Goal: Information Seeking & Learning: Find specific fact

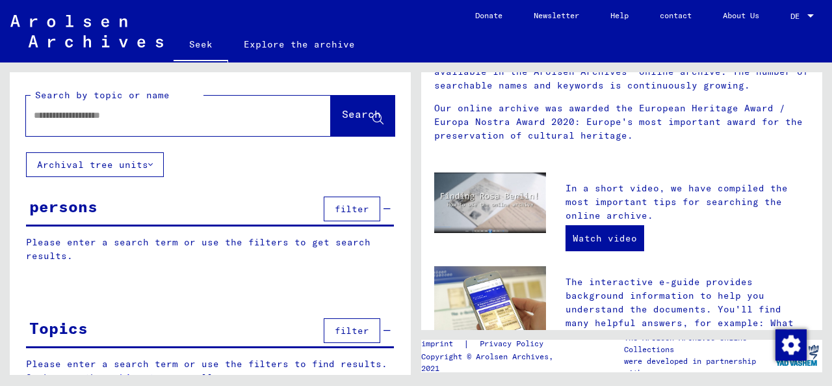
scroll to position [455, 0]
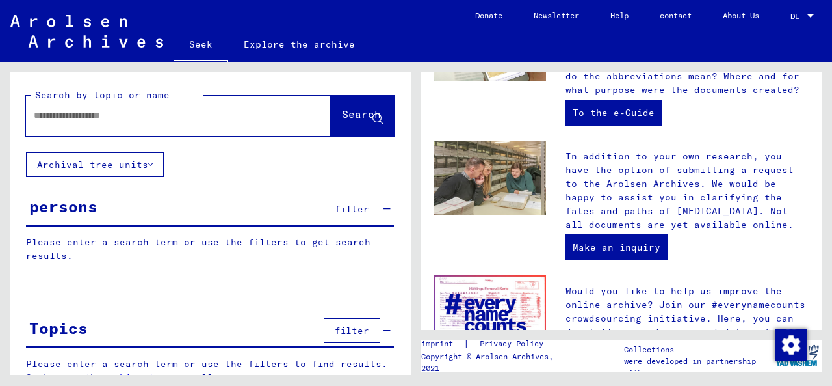
click at [85, 116] on input "text" at bounding box center [163, 116] width 258 height 14
type input "**********"
click at [67, 167] on font "Archival tree units" at bounding box center [92, 165] width 111 height 12
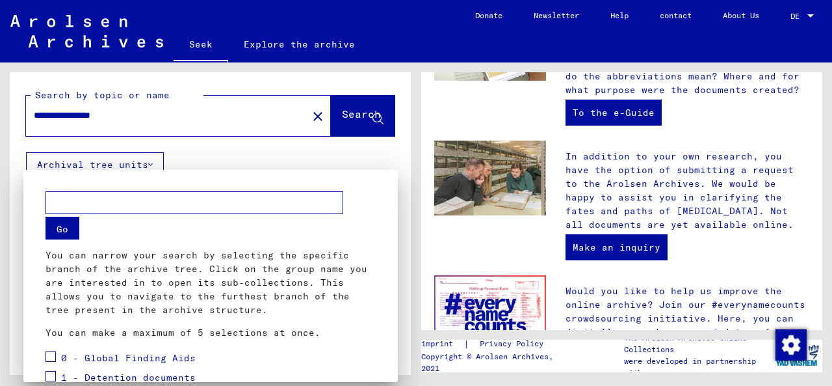
click at [74, 202] on input "text" at bounding box center [195, 202] width 298 height 23
type input "********"
click at [63, 228] on font "Go" at bounding box center [63, 229] width 12 height 12
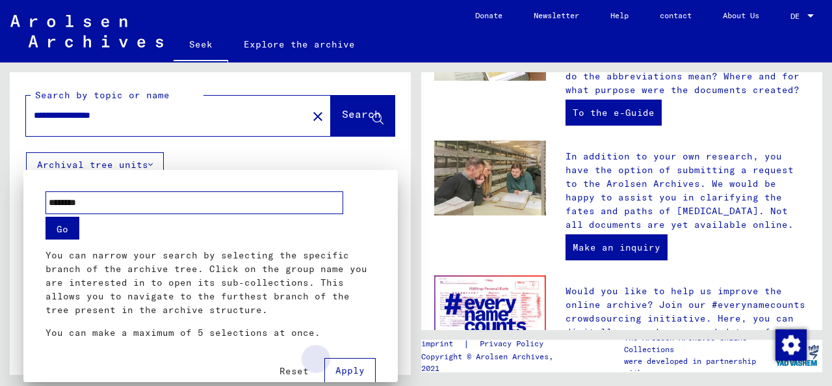
click at [346, 364] on font "Apply" at bounding box center [350, 370] width 29 height 12
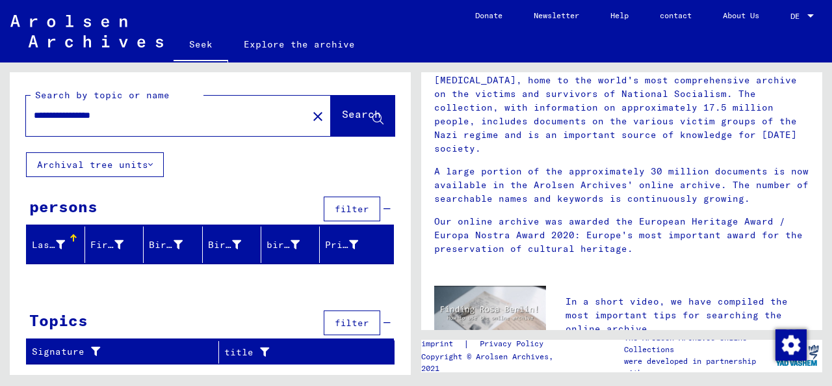
scroll to position [0, 0]
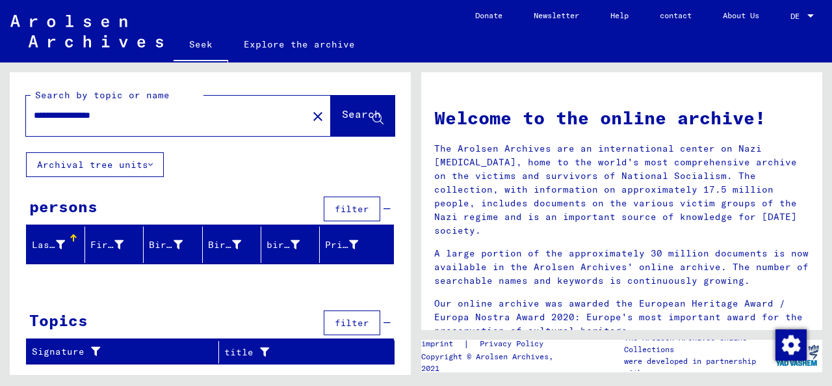
drag, startPoint x: 817, startPoint y: 244, endPoint x: 498, endPoint y: 178, distance: 326.0
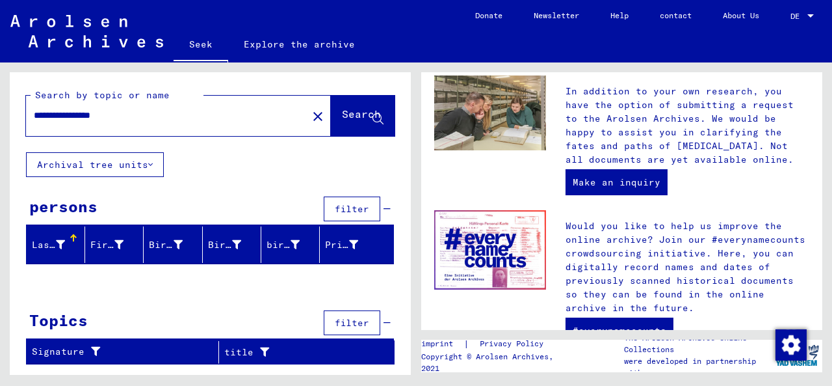
scroll to position [582, 0]
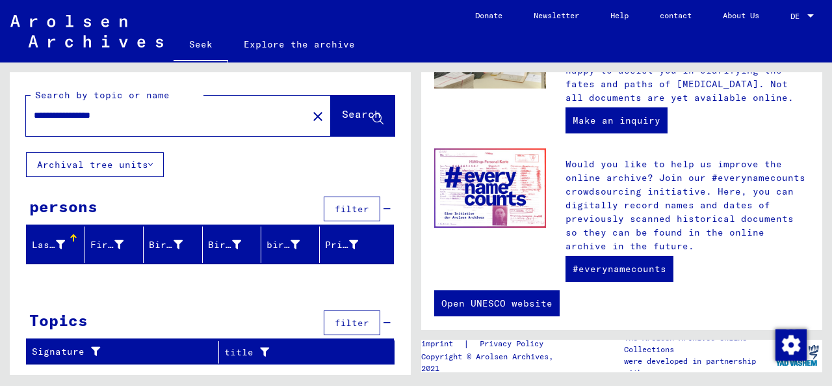
click at [172, 105] on div "**********" at bounding box center [159, 115] width 266 height 29
click at [350, 116] on font "Search" at bounding box center [361, 113] width 39 height 13
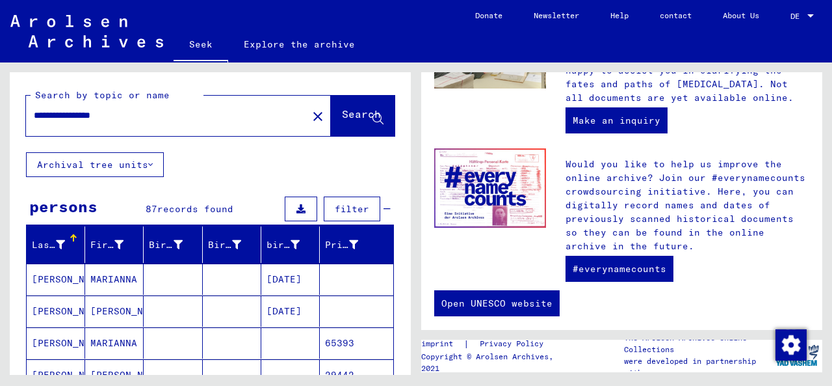
scroll to position [130, 0]
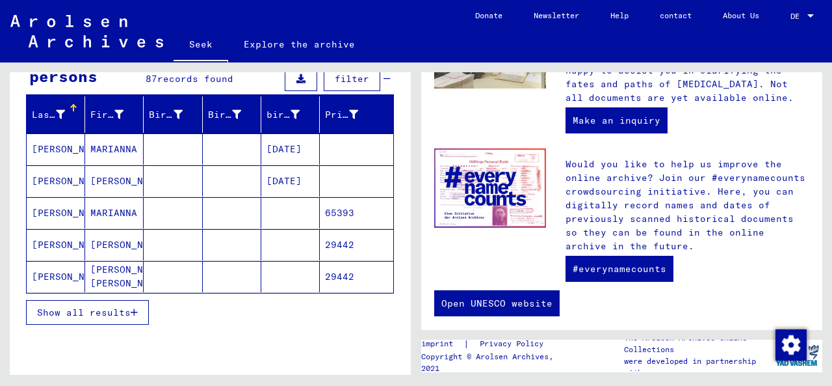
click at [103, 307] on font "Show all results" at bounding box center [84, 312] width 94 height 12
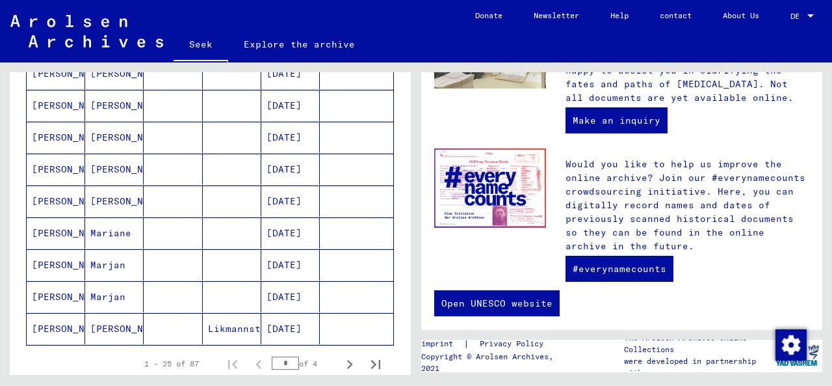
scroll to position [780, 0]
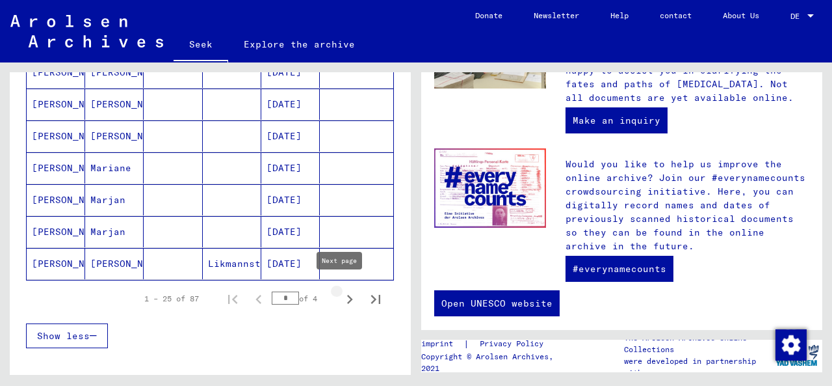
click at [347, 295] on icon "Next page" at bounding box center [350, 299] width 6 height 9
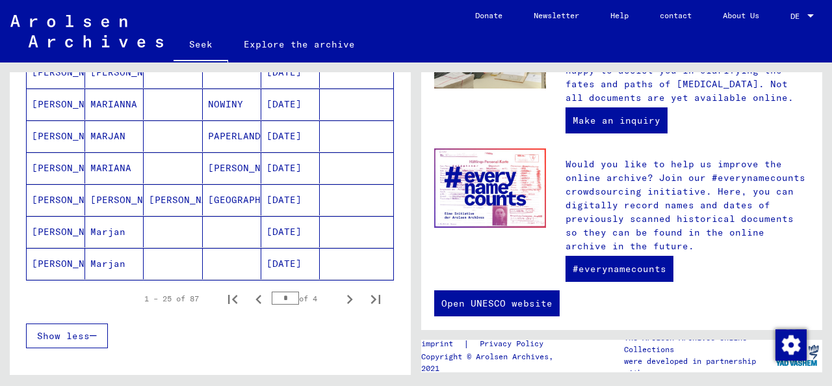
click at [347, 295] on icon "Next page" at bounding box center [350, 299] width 6 height 9
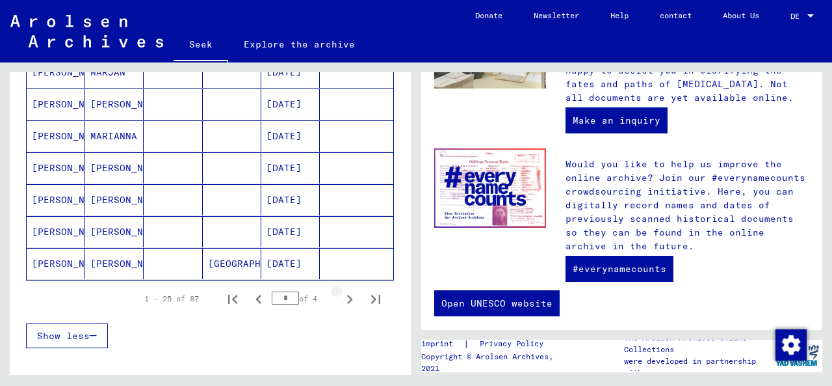
click at [347, 295] on icon "Next page" at bounding box center [350, 299] width 6 height 9
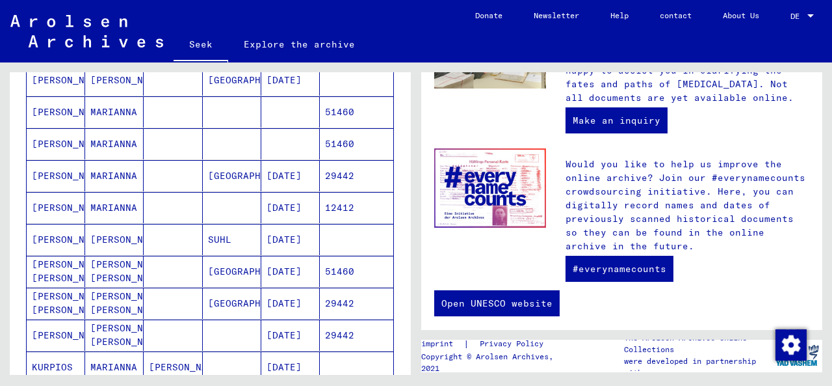
scroll to position [85, 0]
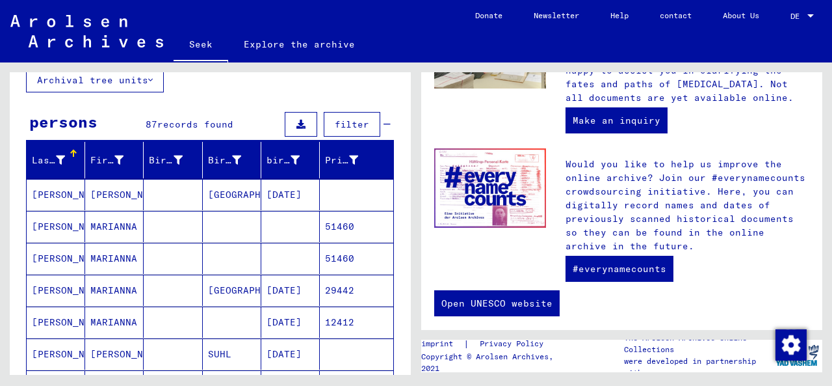
click at [46, 322] on font "[PERSON_NAME]" at bounding box center [70, 322] width 76 height 12
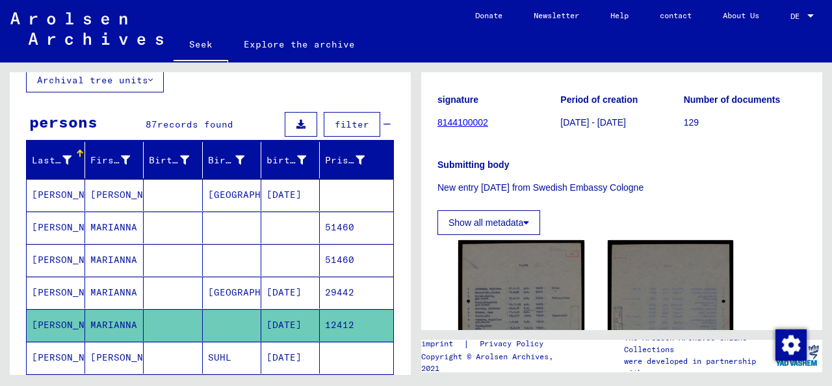
scroll to position [195, 0]
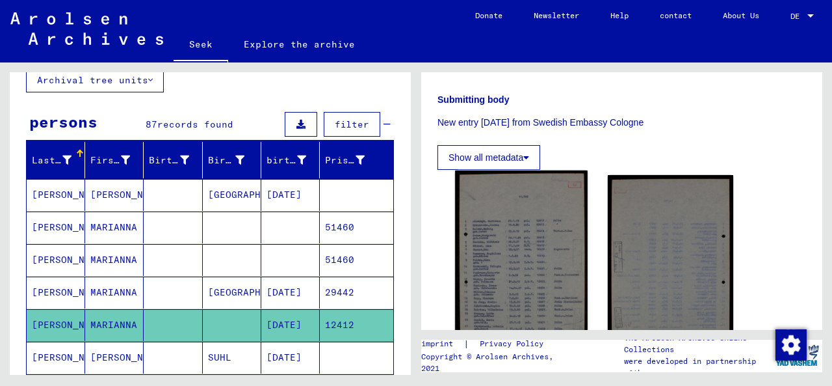
click at [498, 263] on img at bounding box center [521, 262] width 132 height 184
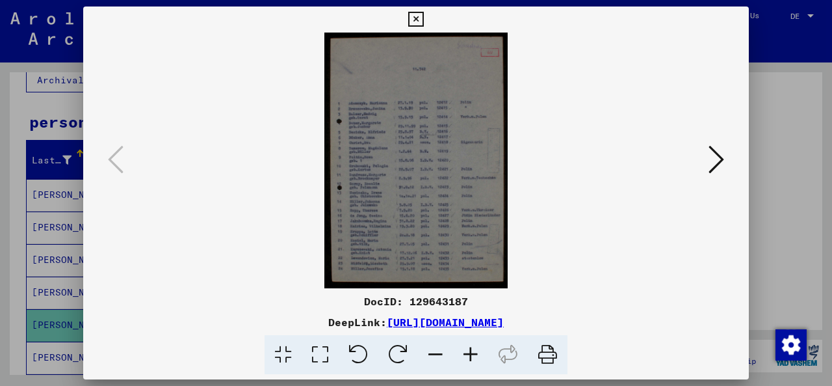
click at [470, 354] on icon at bounding box center [470, 355] width 35 height 40
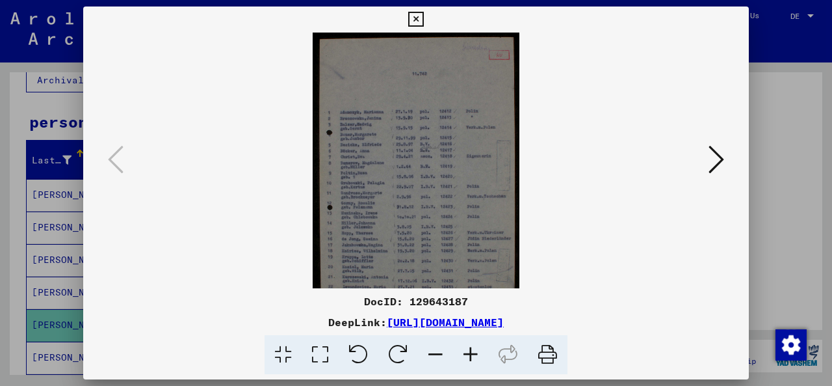
click at [471, 357] on icon at bounding box center [470, 355] width 35 height 40
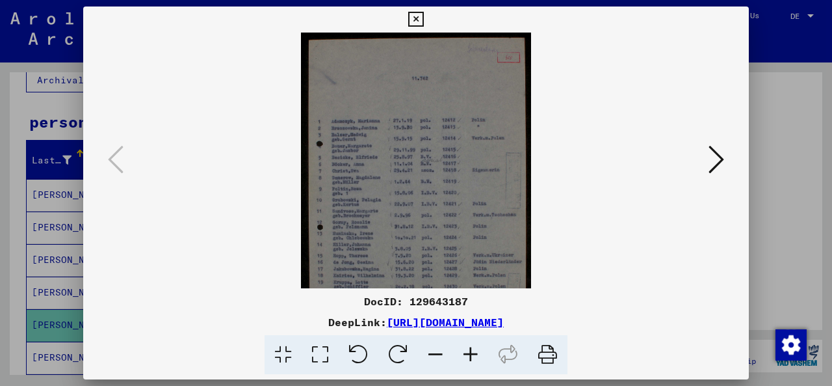
click at [471, 357] on icon at bounding box center [470, 355] width 35 height 40
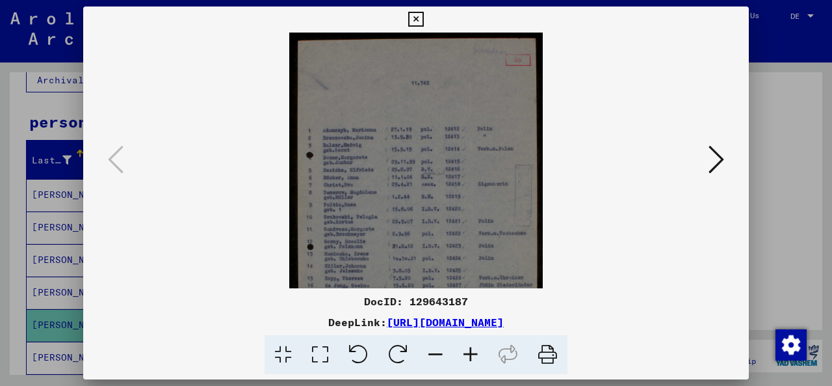
click at [471, 357] on icon at bounding box center [470, 355] width 35 height 40
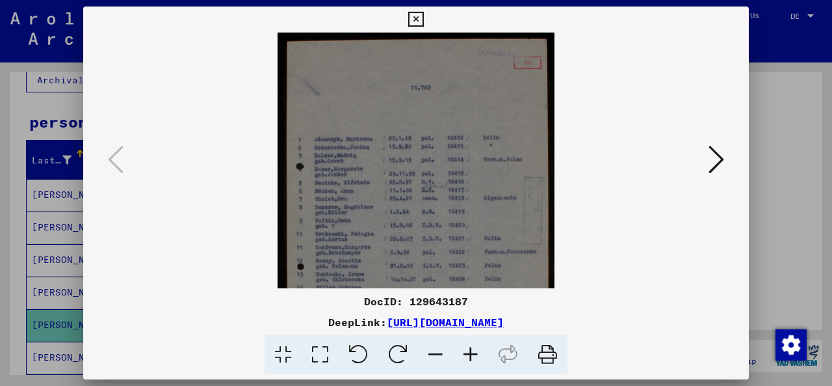
click at [471, 357] on icon at bounding box center [470, 355] width 35 height 40
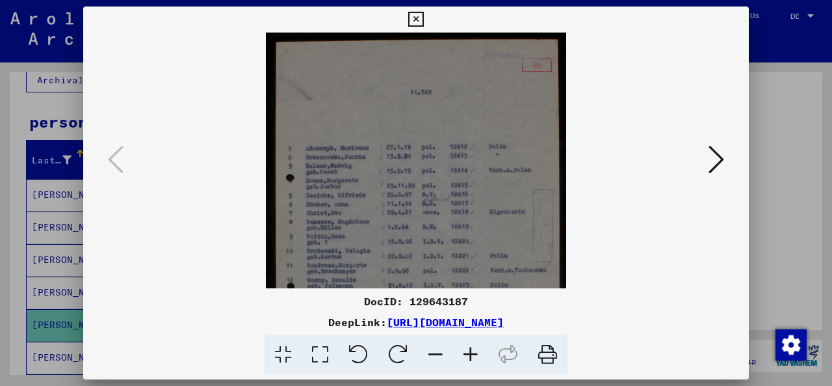
drag, startPoint x: 410, startPoint y: 299, endPoint x: 480, endPoint y: 298, distance: 70.2
click at [480, 298] on div "DocID: 129643187" at bounding box center [416, 301] width 666 height 16
copy font "129643187"
click at [418, 20] on icon at bounding box center [415, 20] width 15 height 16
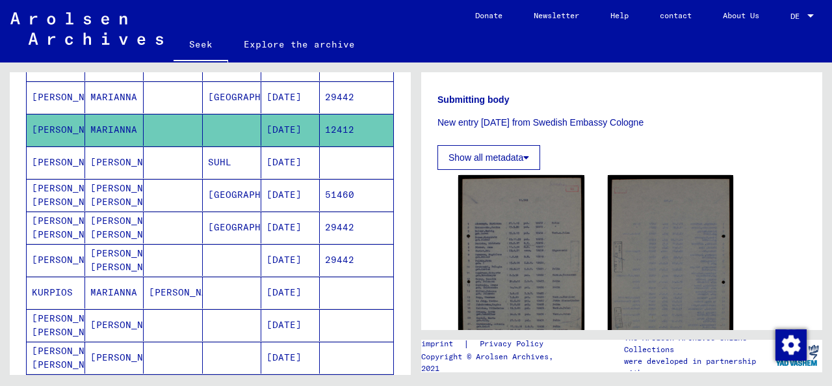
scroll to position [345, 0]
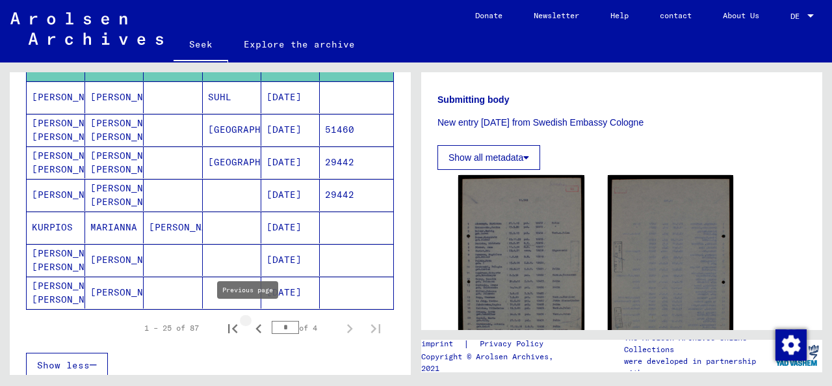
click at [251, 321] on icon "Previous page" at bounding box center [259, 328] width 18 height 18
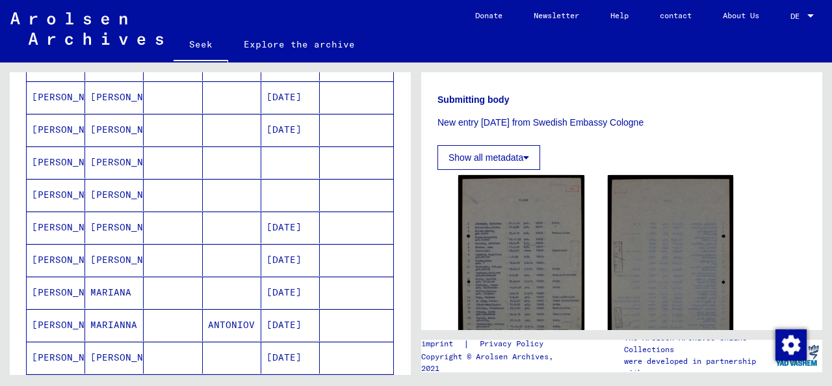
scroll to position [410, 0]
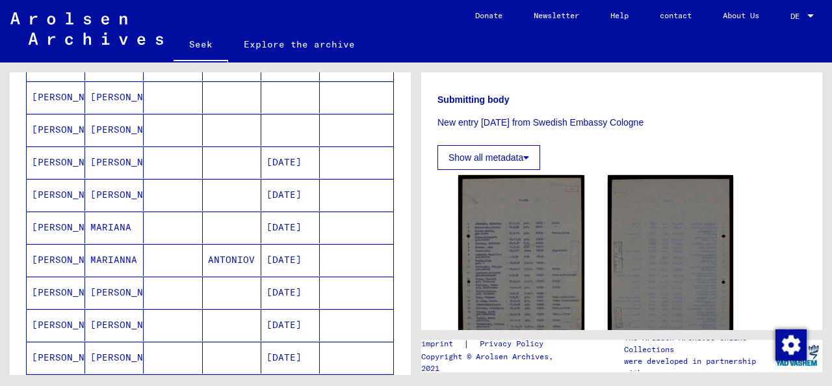
click at [295, 286] on font "[DATE]" at bounding box center [284, 292] width 35 height 12
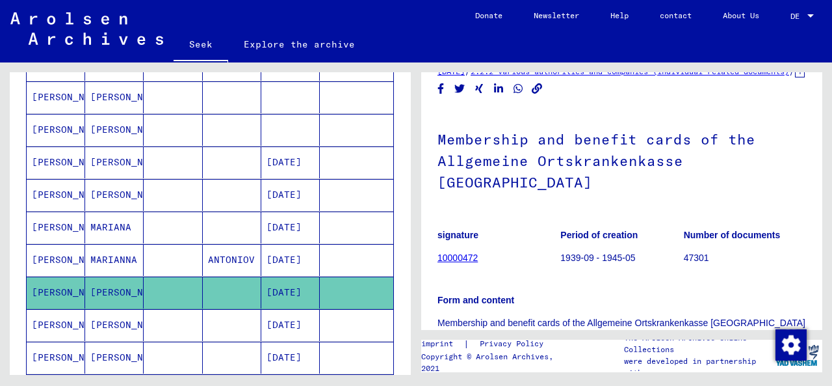
scroll to position [195, 0]
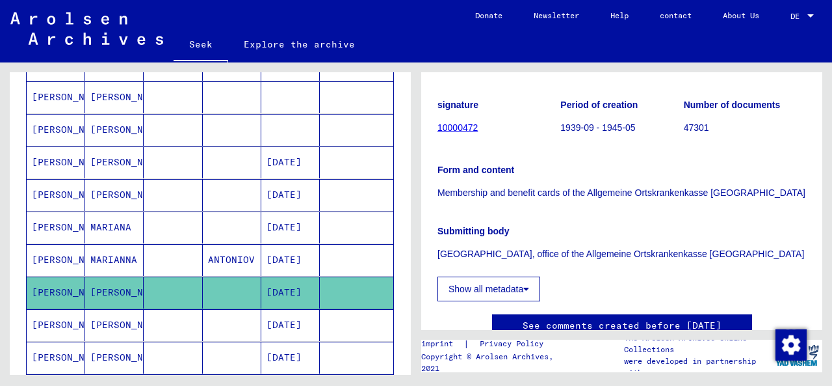
click at [510, 284] on font "Show all metadata" at bounding box center [486, 289] width 75 height 10
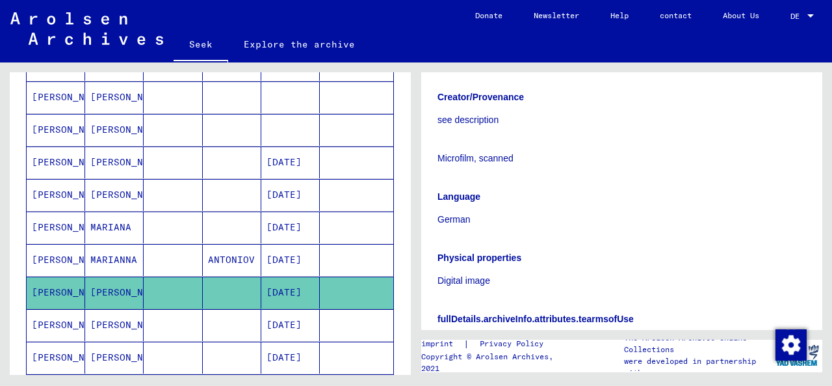
scroll to position [520, 0]
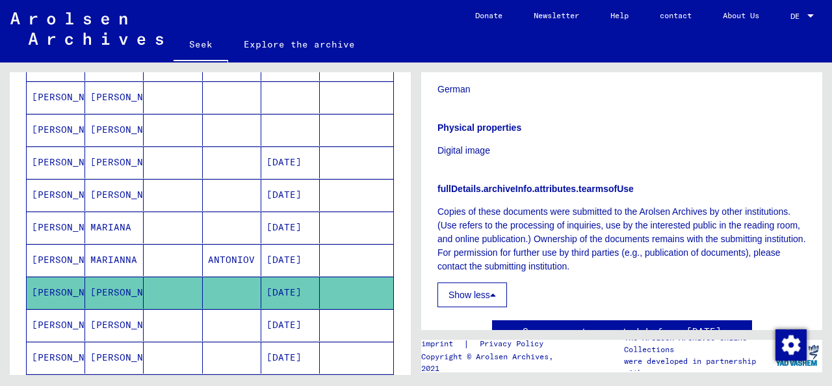
drag, startPoint x: 438, startPoint y: 203, endPoint x: 626, endPoint y: 263, distance: 196.8
click at [626, 263] on p "Copies of these documents were submitted to the Arolsen Archives by other insti…" at bounding box center [622, 239] width 369 height 68
copy font "Copies of these documents were submitted to the Arolsen Archives by other insti…"
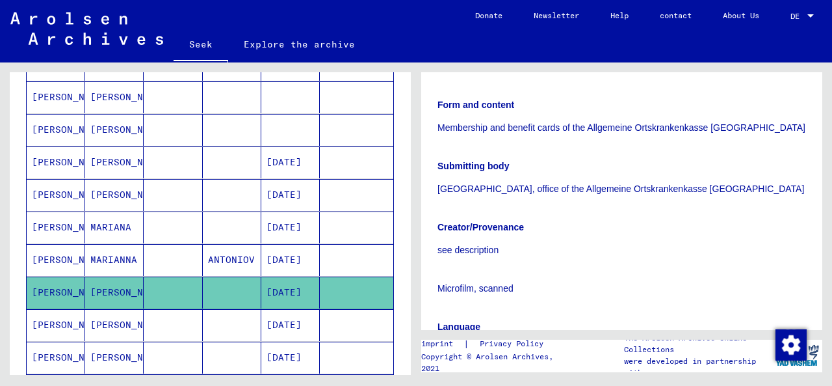
scroll to position [195, 0]
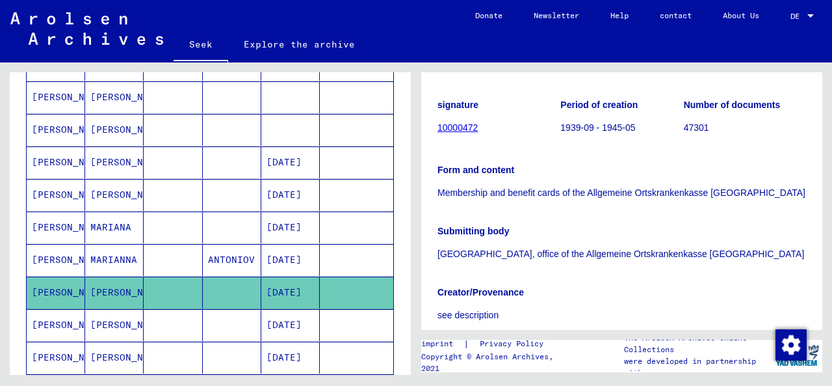
drag, startPoint x: 437, startPoint y: 159, endPoint x: 740, endPoint y: 246, distance: 315.3
click at [740, 246] on div "signature 10000472 Period of creation 1939-09 - 1945-05 Number of documents 473…" at bounding box center [622, 360] width 369 height 543
copy div "Form and content Membership and benefit cards of the Allgemeine Ortskrankenkass…"
click at [159, 315] on mat-cell at bounding box center [173, 325] width 59 height 32
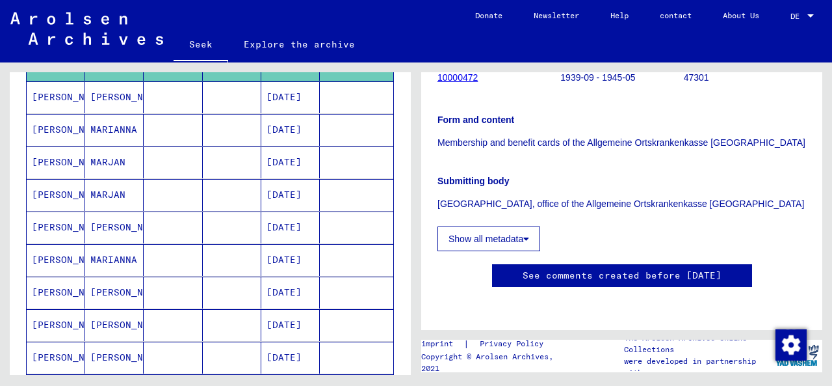
scroll to position [735, 0]
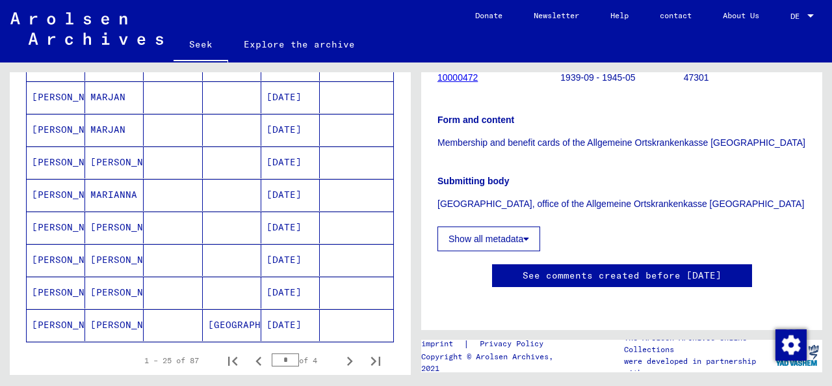
click at [74, 221] on font "[PERSON_NAME]" at bounding box center [70, 227] width 76 height 12
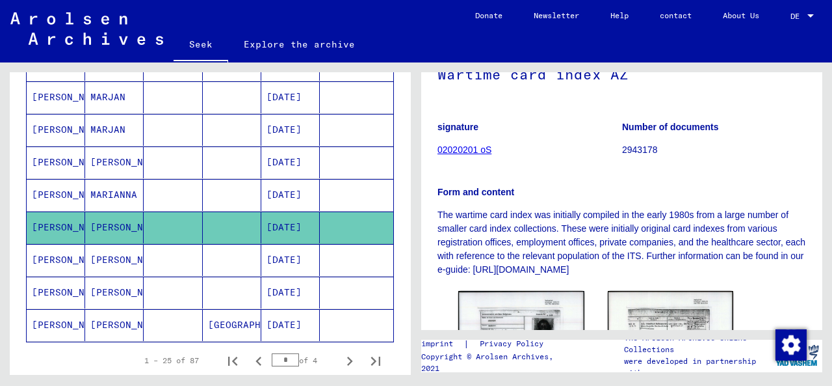
scroll to position [195, 0]
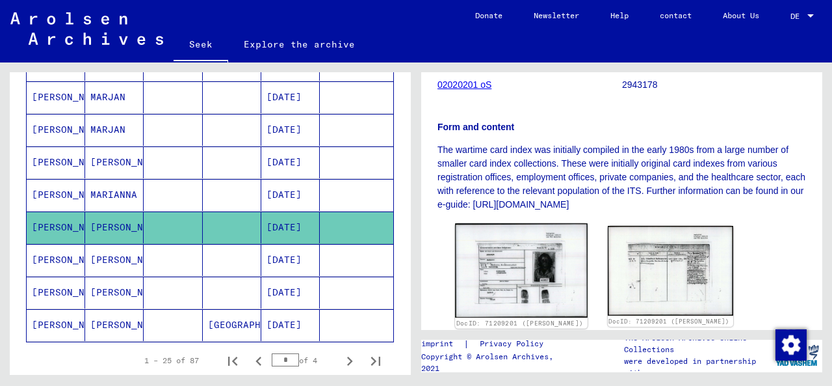
click at [528, 287] on img at bounding box center [521, 270] width 132 height 94
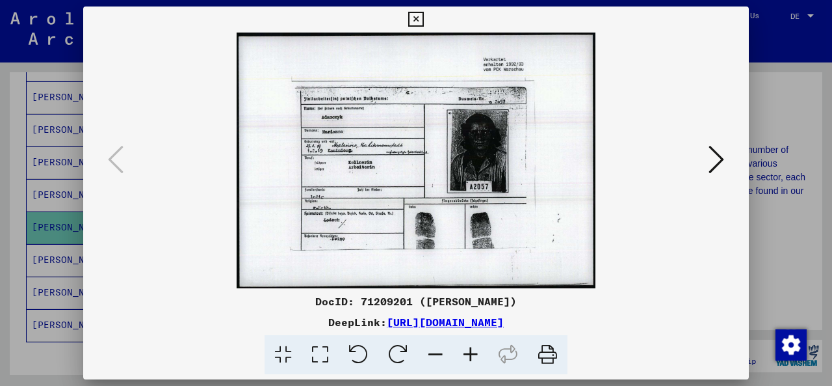
click at [410, 16] on icon at bounding box center [415, 20] width 15 height 16
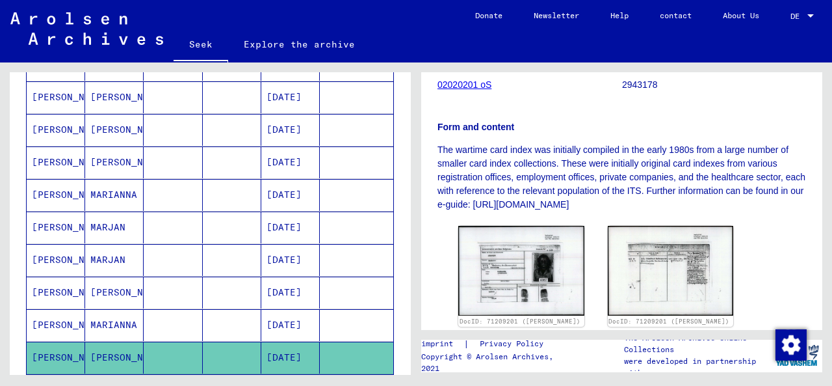
scroll to position [540, 0]
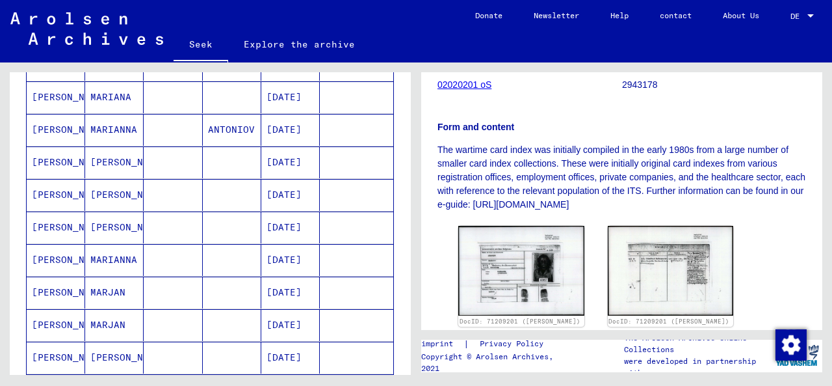
click at [293, 192] on font "[DATE]" at bounding box center [284, 195] width 35 height 12
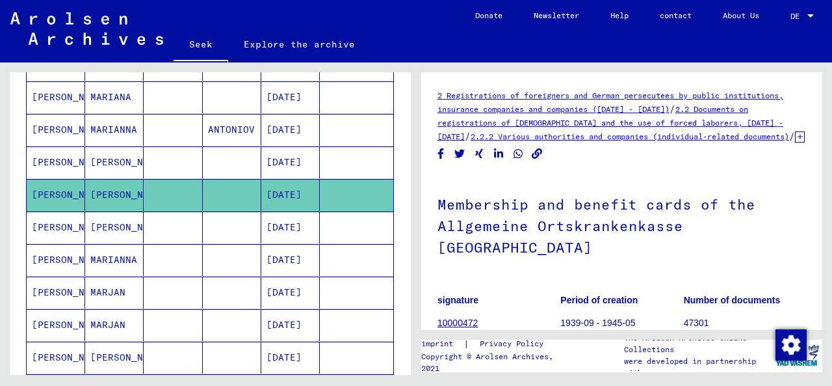
click at [271, 156] on font "[DATE]" at bounding box center [284, 162] width 35 height 12
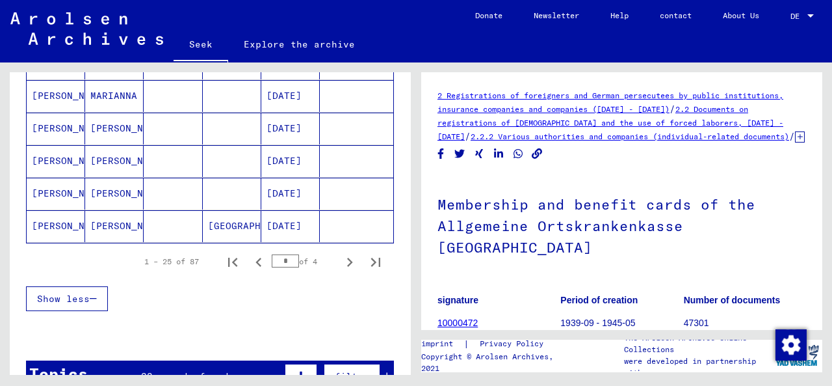
scroll to position [840, 0]
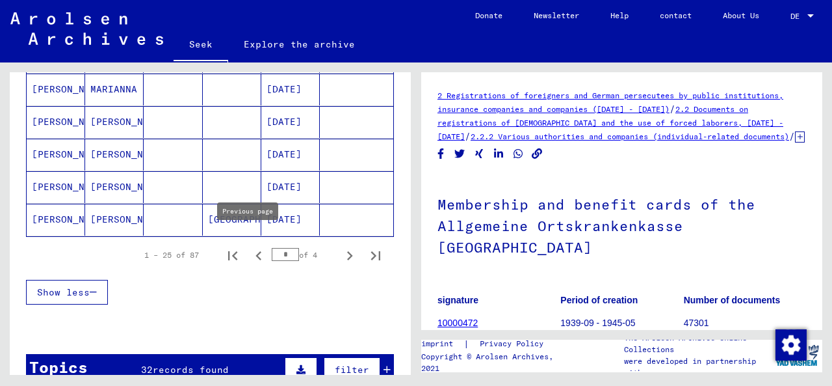
click at [251, 246] on icon "Previous page" at bounding box center [259, 255] width 18 height 18
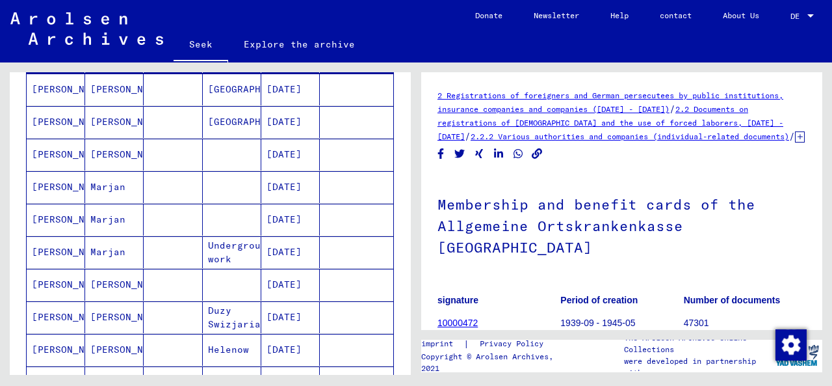
scroll to position [125, 0]
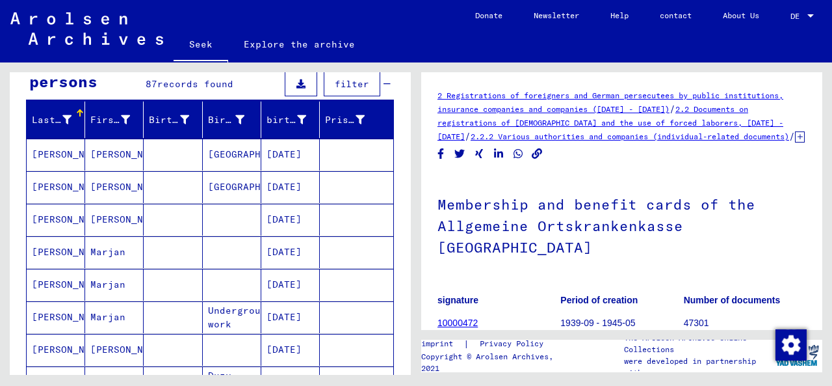
click at [287, 153] on font "[DATE]" at bounding box center [284, 154] width 35 height 12
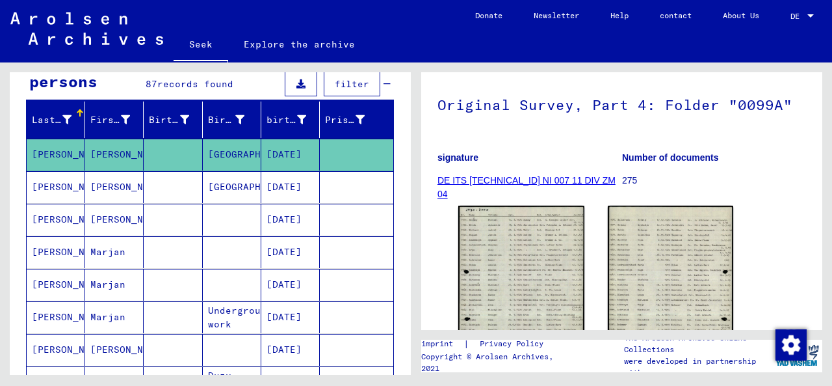
scroll to position [101, 0]
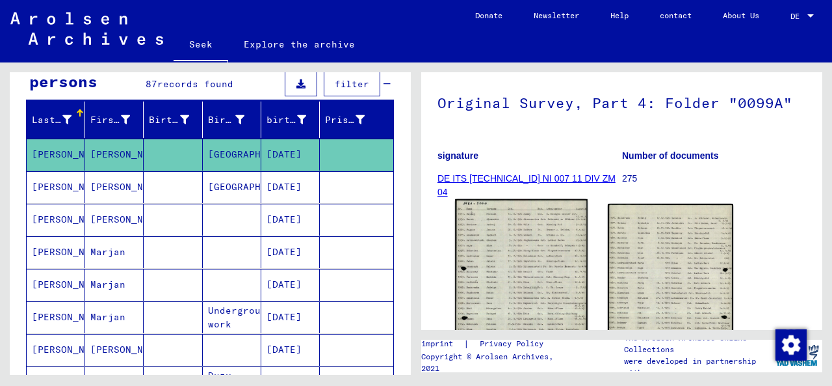
click at [509, 275] on img at bounding box center [521, 291] width 132 height 185
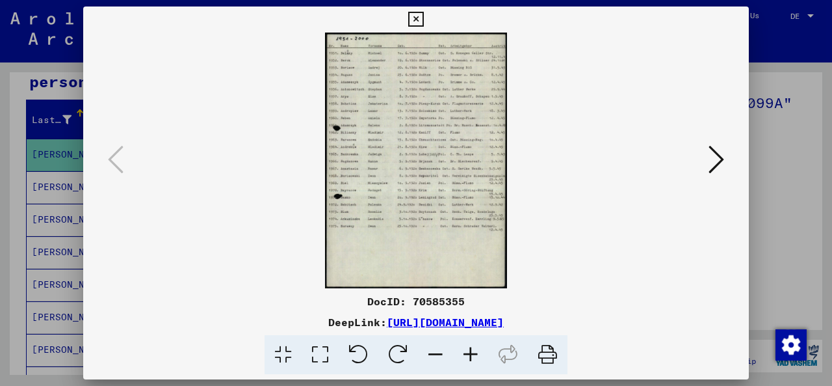
click at [714, 157] on icon at bounding box center [717, 159] width 16 height 31
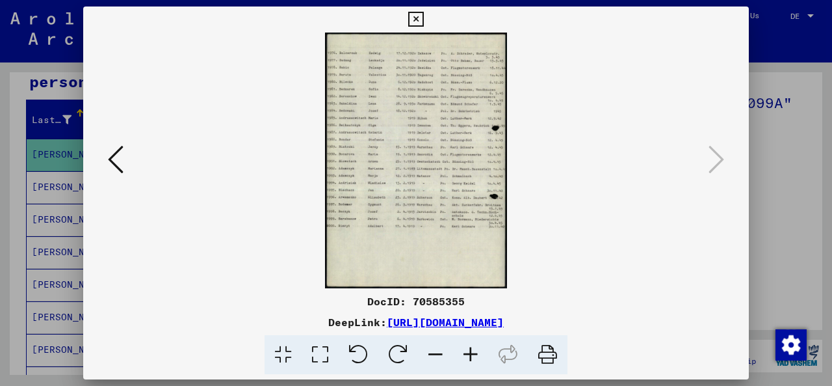
click at [427, 168] on img at bounding box center [415, 161] width 577 height 256
click at [415, 16] on icon at bounding box center [415, 20] width 15 height 16
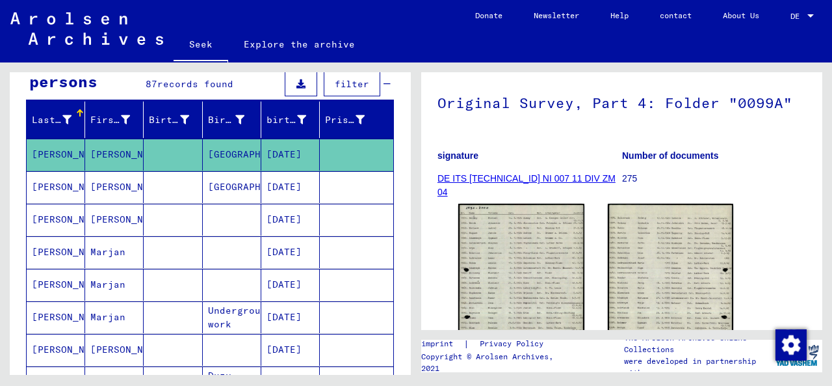
click at [282, 187] on font "[DATE]" at bounding box center [284, 187] width 35 height 12
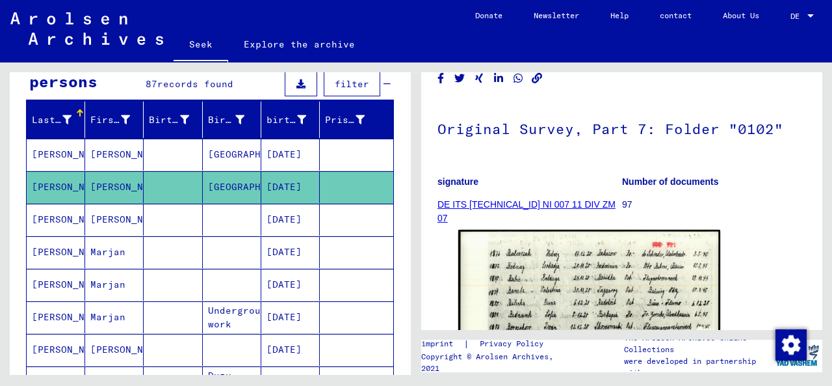
scroll to position [166, 0]
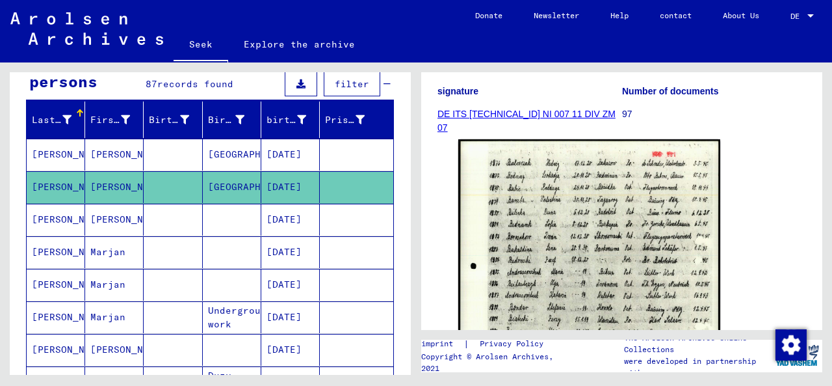
click at [757, 249] on div "DocID: 70586074" at bounding box center [622, 310] width 338 height 352
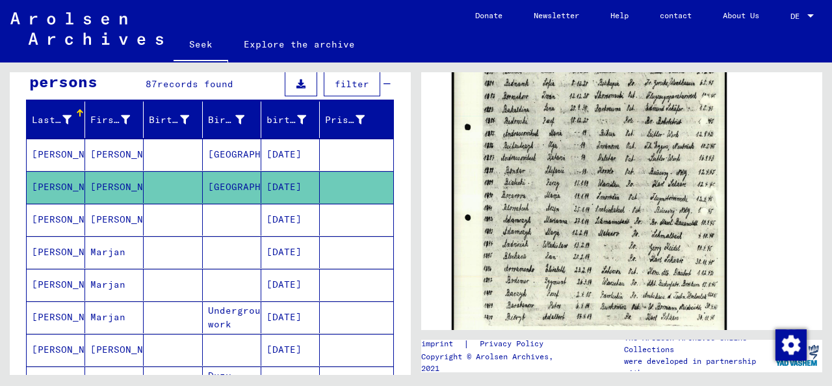
scroll to position [298, 0]
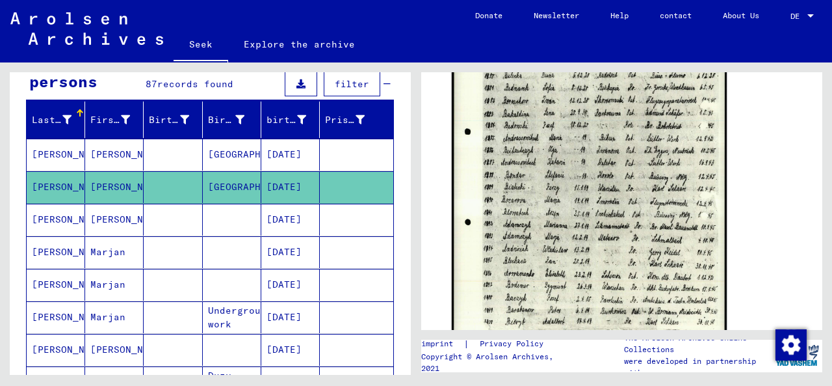
click at [605, 169] on img at bounding box center [589, 172] width 275 height 347
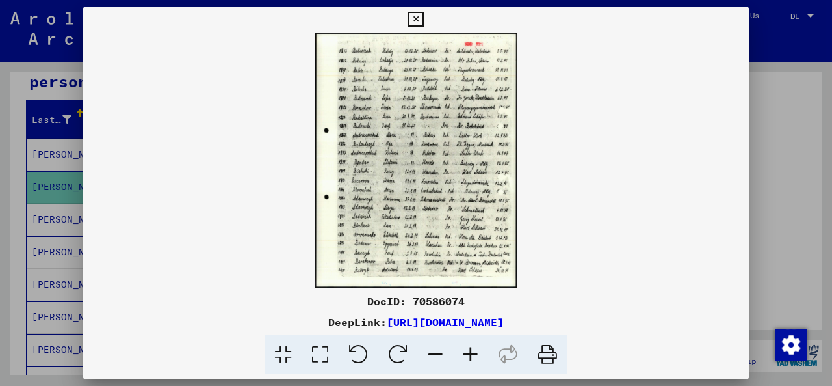
click at [427, 159] on img at bounding box center [416, 161] width 666 height 256
click at [416, 161] on img at bounding box center [416, 161] width 666 height 256
click at [473, 356] on icon at bounding box center [470, 355] width 35 height 40
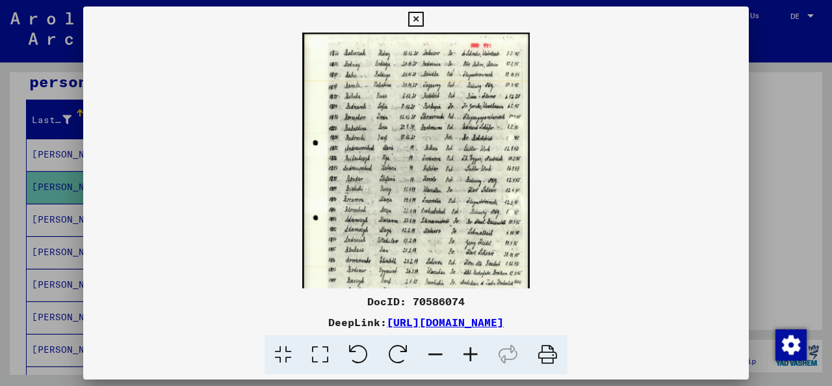
click at [473, 356] on icon at bounding box center [470, 355] width 35 height 40
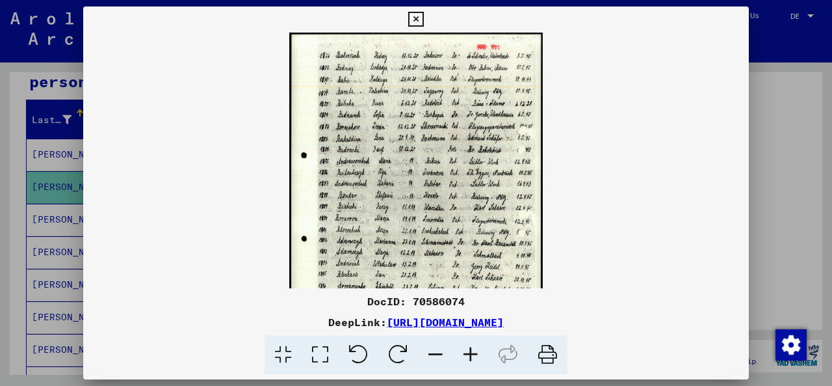
click at [473, 356] on icon at bounding box center [470, 355] width 35 height 40
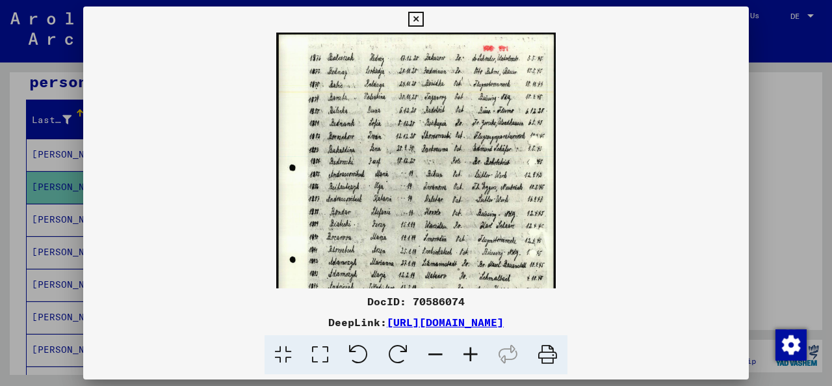
click at [473, 356] on icon at bounding box center [470, 355] width 35 height 40
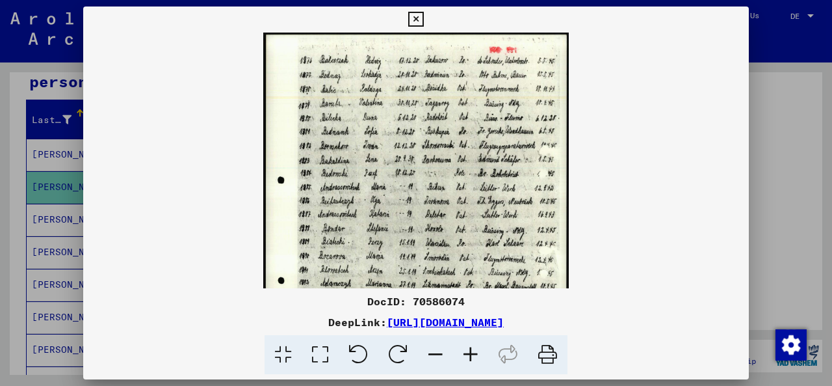
click at [473, 356] on icon at bounding box center [470, 355] width 35 height 40
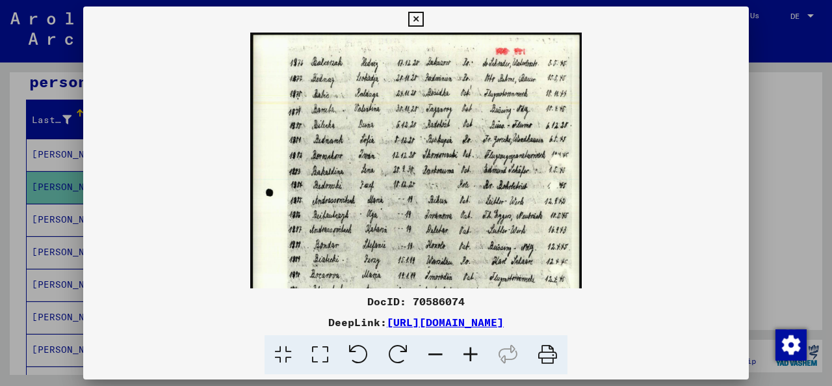
click at [473, 356] on icon at bounding box center [470, 355] width 35 height 40
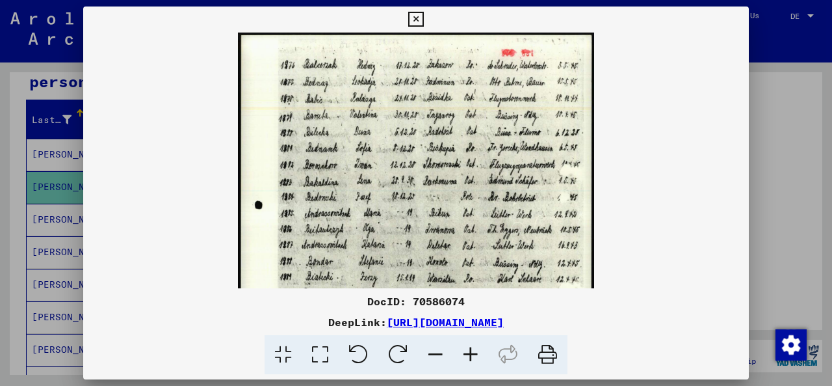
click at [473, 356] on icon at bounding box center [470, 355] width 35 height 40
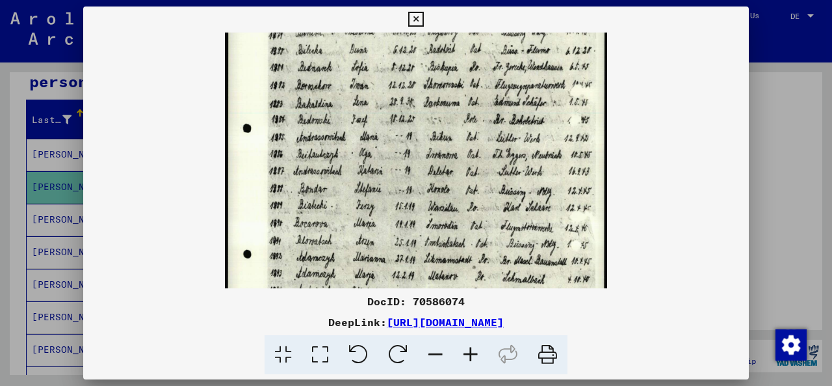
drag, startPoint x: 486, startPoint y: 218, endPoint x: 511, endPoint y: 135, distance: 86.6
click at [511, 128] on img at bounding box center [416, 184] width 383 height 483
click at [460, 215] on img at bounding box center [416, 184] width 383 height 483
click at [416, 20] on icon at bounding box center [415, 20] width 15 height 16
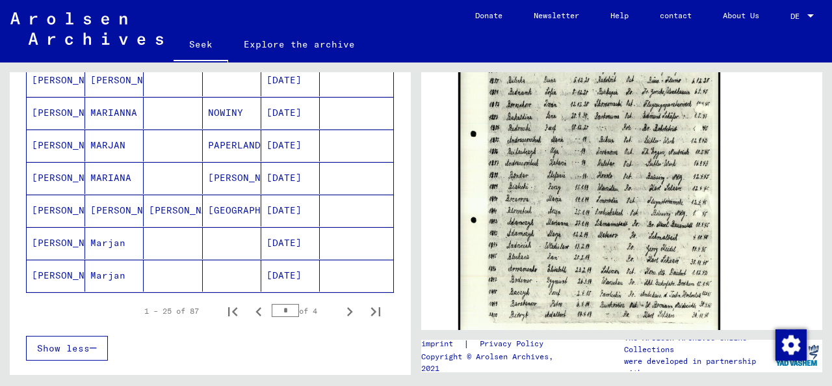
scroll to position [787, 0]
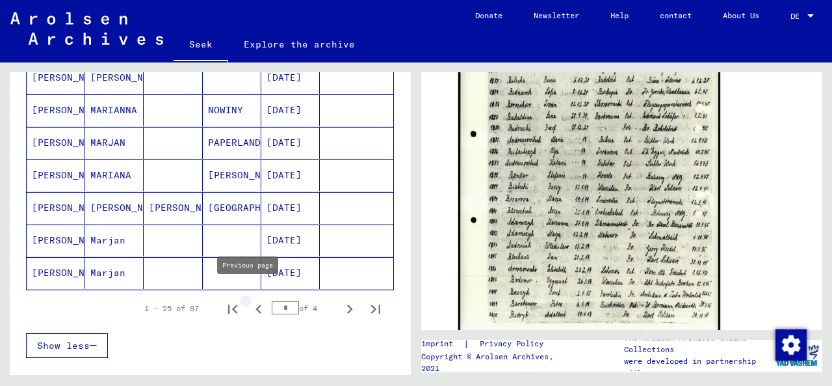
click at [250, 300] on icon "Previous page" at bounding box center [259, 309] width 18 height 18
type input "*"
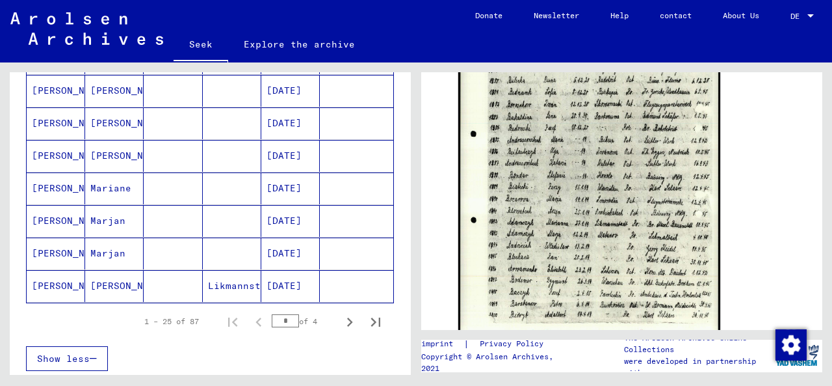
scroll to position [795, 0]
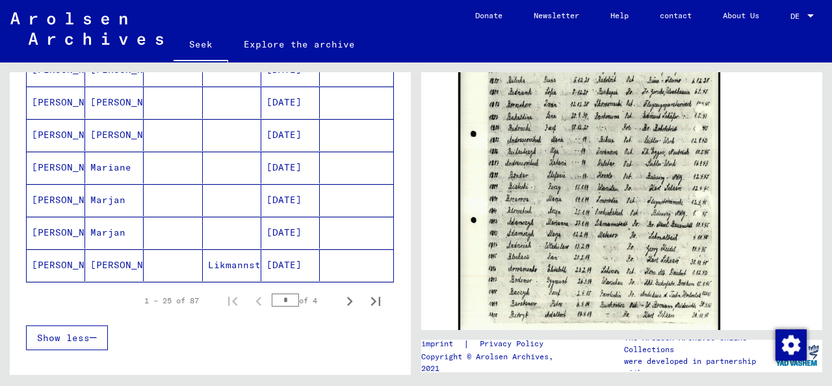
click at [282, 259] on font "[DATE]" at bounding box center [284, 265] width 35 height 12
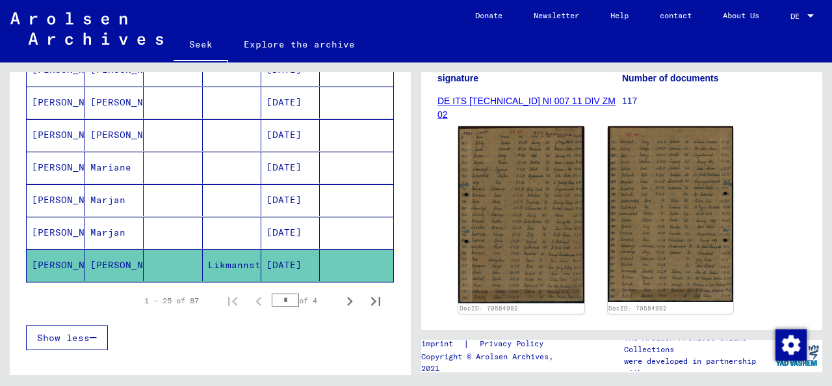
scroll to position [184, 0]
